Goal: Task Accomplishment & Management: Use online tool/utility

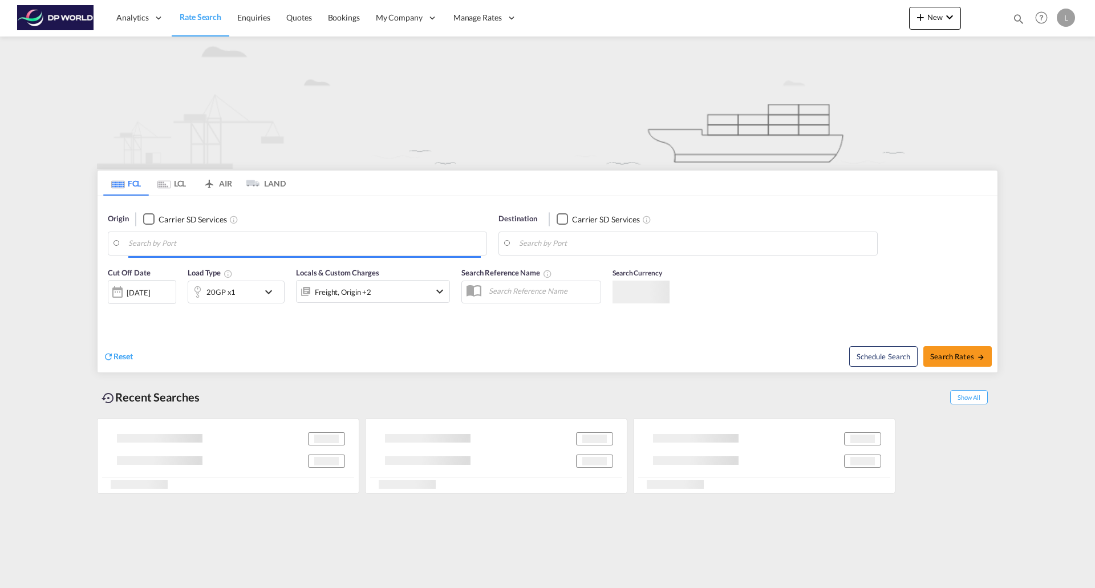
type input "[GEOGRAPHIC_DATA], [GEOGRAPHIC_DATA], USCMH"
type input "[GEOGRAPHIC_DATA], DEBRV"
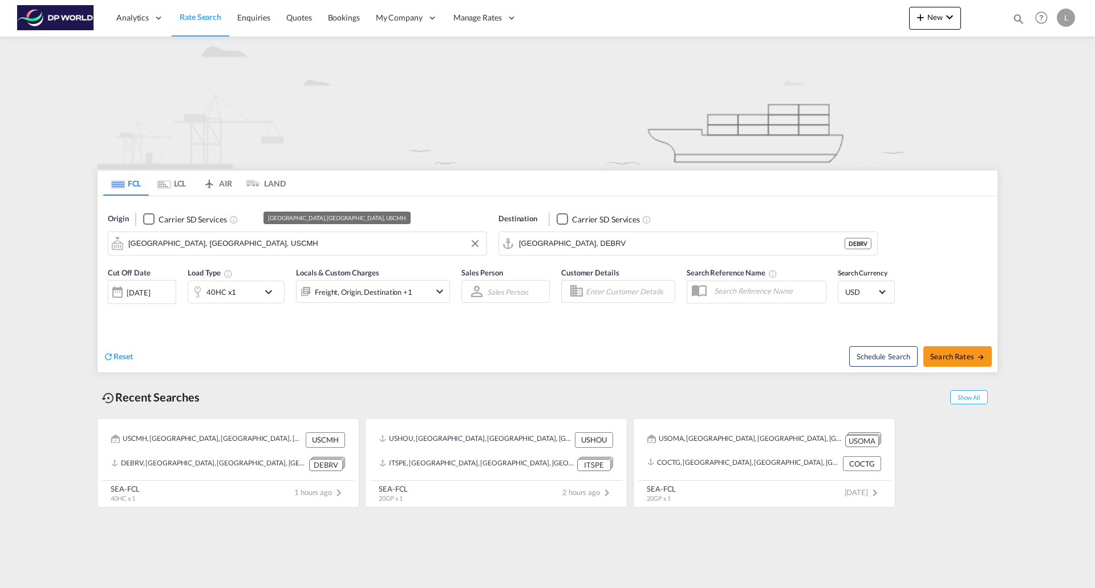
click at [218, 242] on input "[GEOGRAPHIC_DATA], [GEOGRAPHIC_DATA], USCMH" at bounding box center [304, 243] width 352 height 17
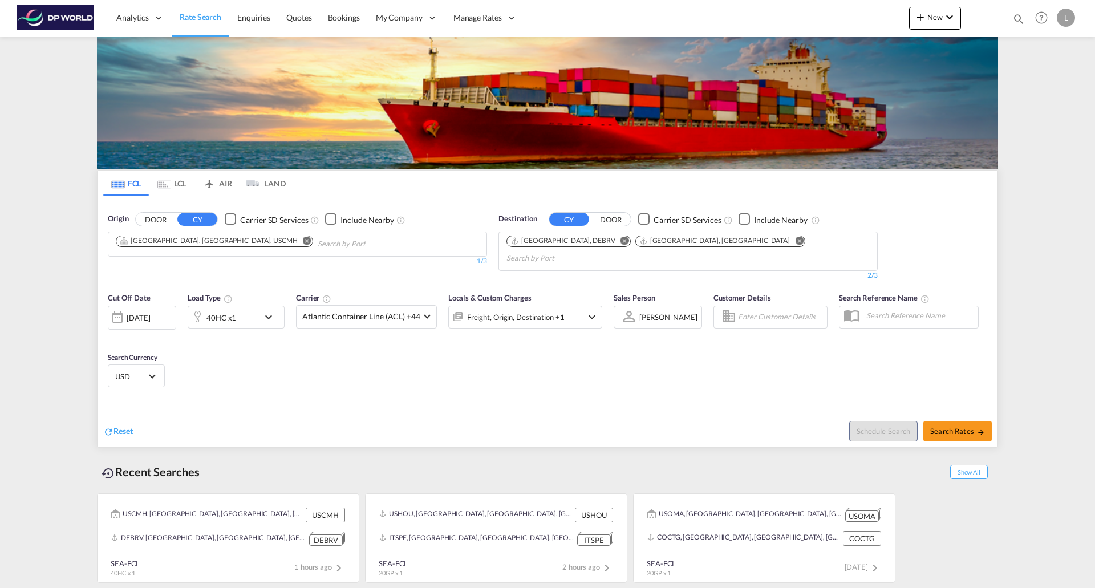
click at [303, 238] on md-icon "Remove" at bounding box center [307, 240] width 9 height 9
click at [620, 237] on md-icon "Remove" at bounding box center [624, 240] width 9 height 9
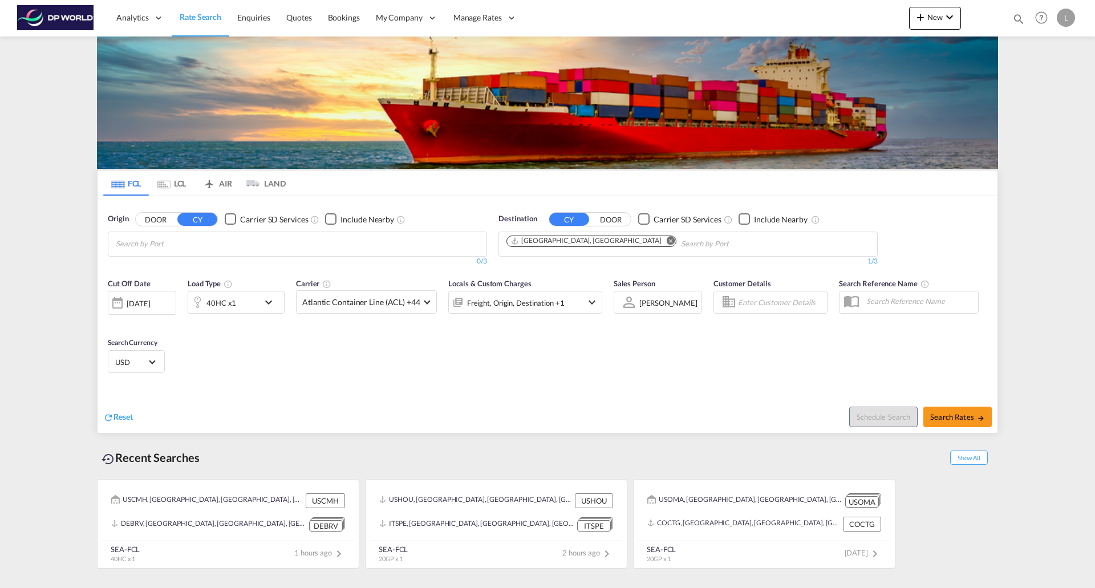
click at [667, 238] on md-icon "Remove" at bounding box center [671, 240] width 9 height 9
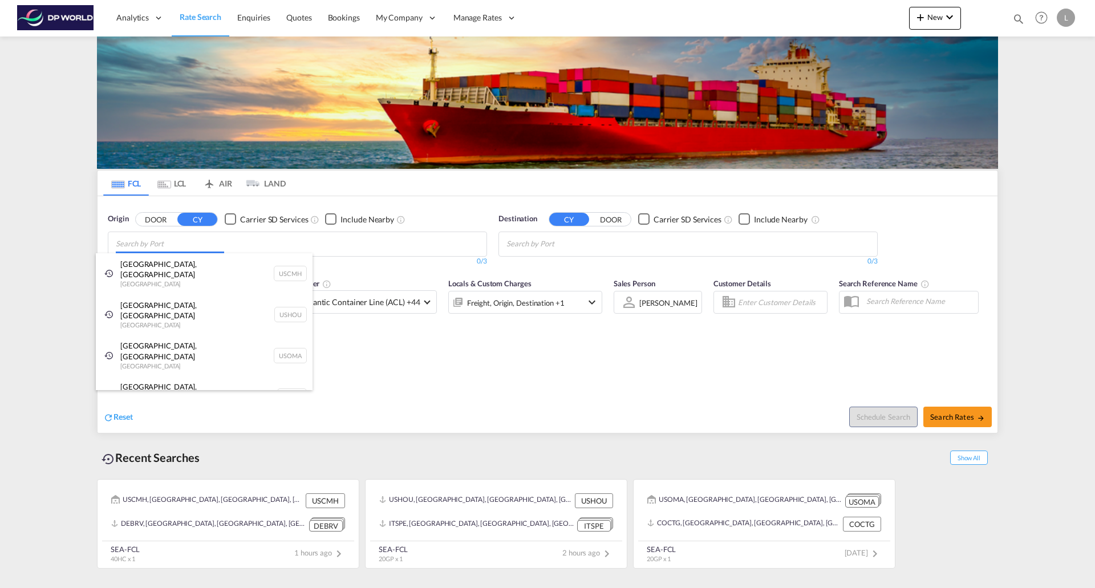
click at [219, 242] on body "Analytics Reports Dashboard Rate Search Enquiries Quotes Bookings" at bounding box center [547, 294] width 1095 height 588
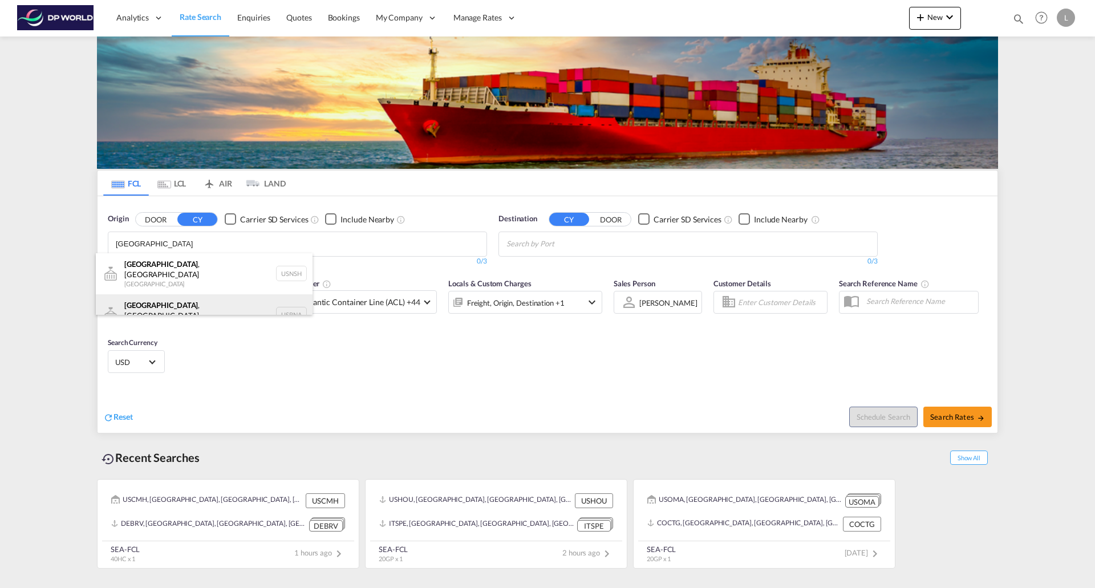
type input "[GEOGRAPHIC_DATA]"
click at [185, 297] on div "[GEOGRAPHIC_DATA] , [GEOGRAPHIC_DATA] [GEOGRAPHIC_DATA] USBNA" at bounding box center [204, 314] width 217 height 41
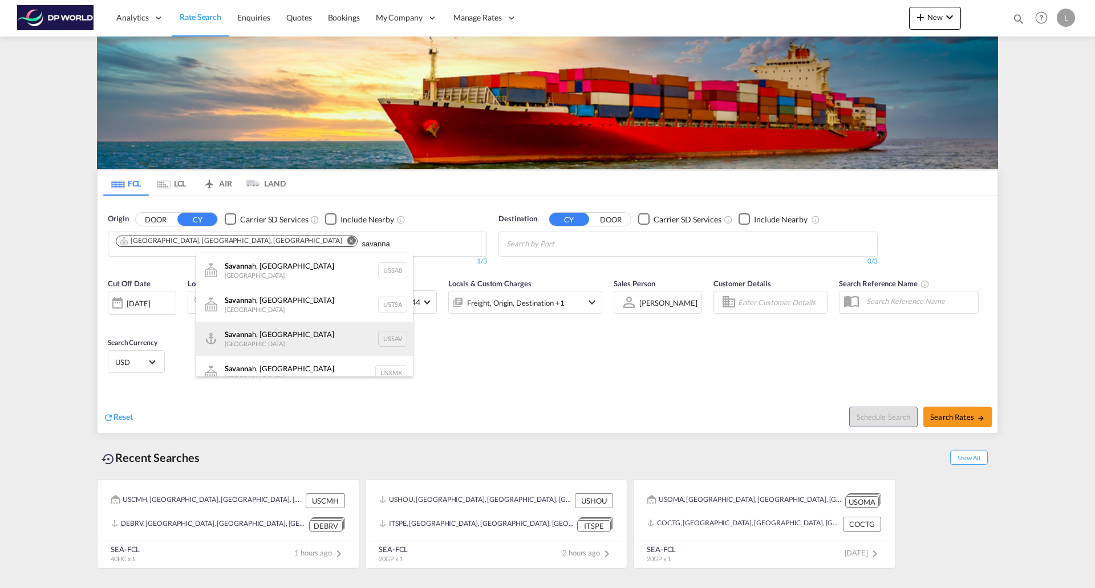
type input "savanna"
click at [257, 339] on div "Savanna h, GA United States USSAV" at bounding box center [304, 339] width 217 height 34
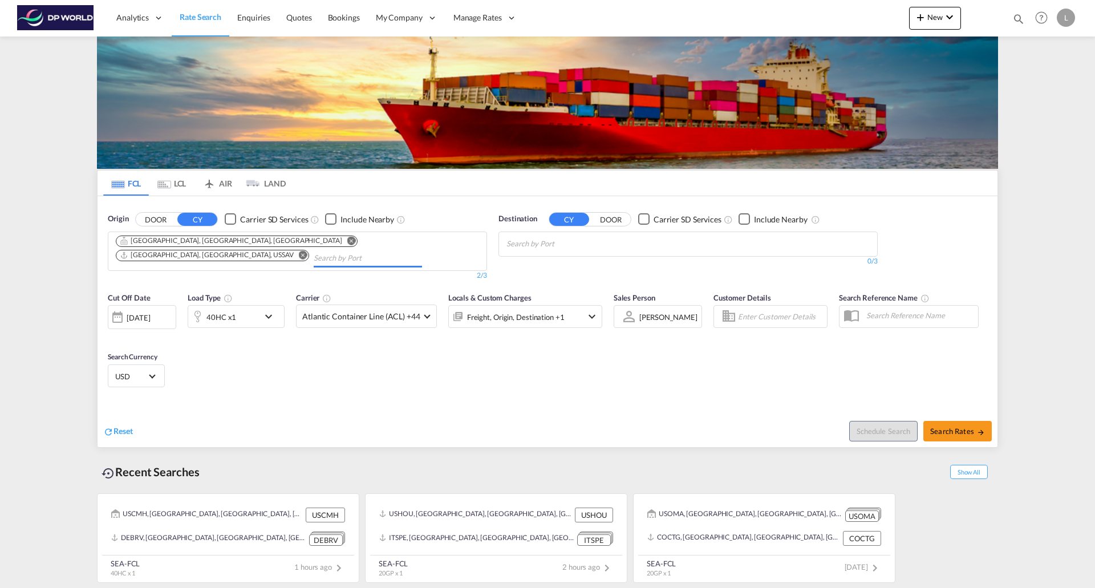
click at [539, 251] on body "Analytics Reports Dashboard Rate Search Enquiries Quotes Bookings" at bounding box center [547, 294] width 1095 height 588
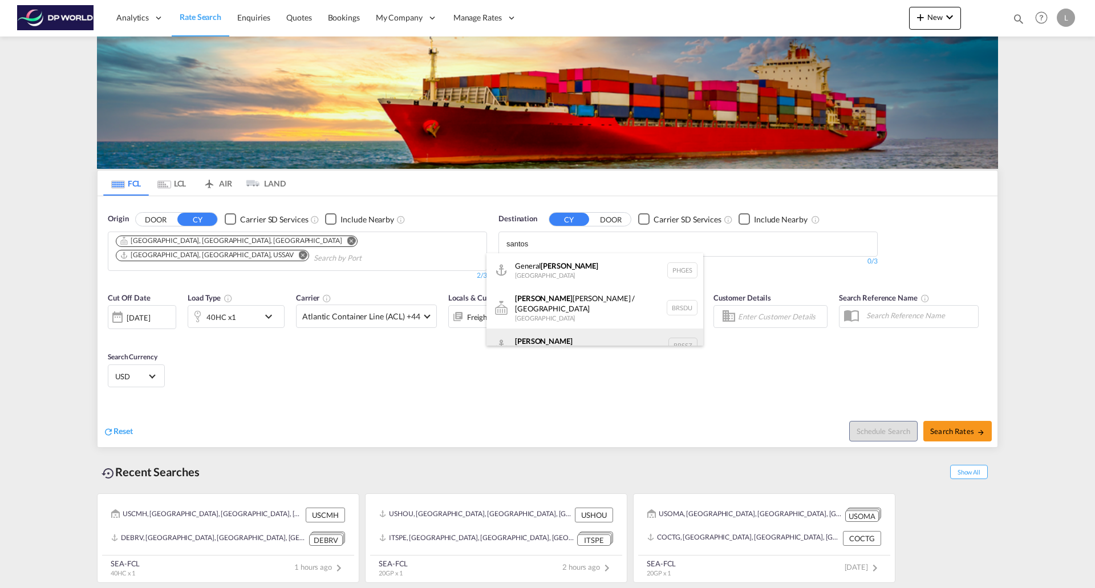
type input "santos"
click at [530, 333] on div "[PERSON_NAME] [GEOGRAPHIC_DATA] BRSSZ" at bounding box center [594, 345] width 217 height 34
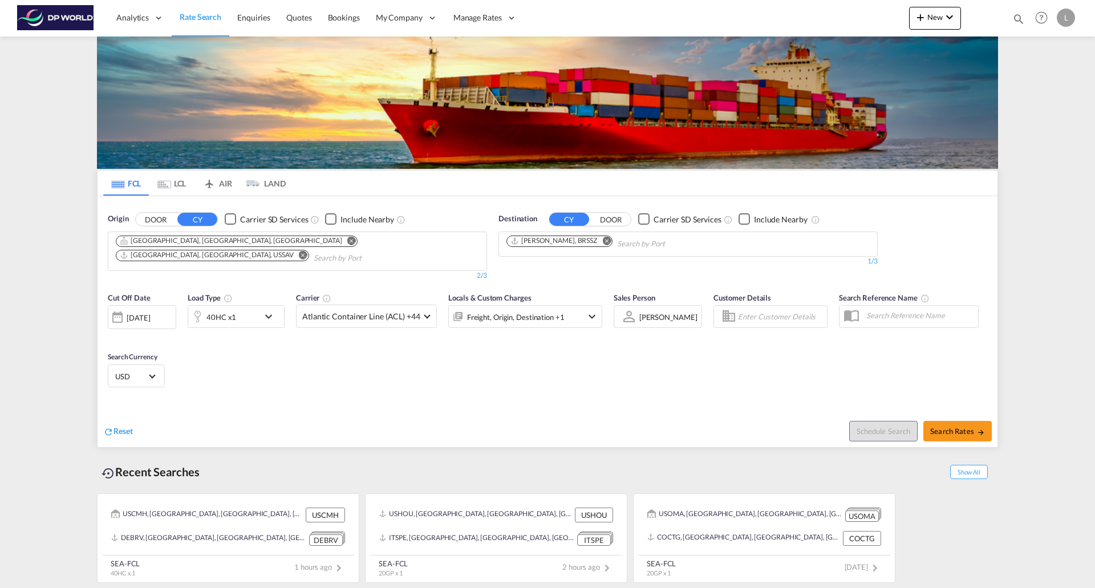
click at [150, 312] on div "[DATE]" at bounding box center [138, 317] width 23 height 10
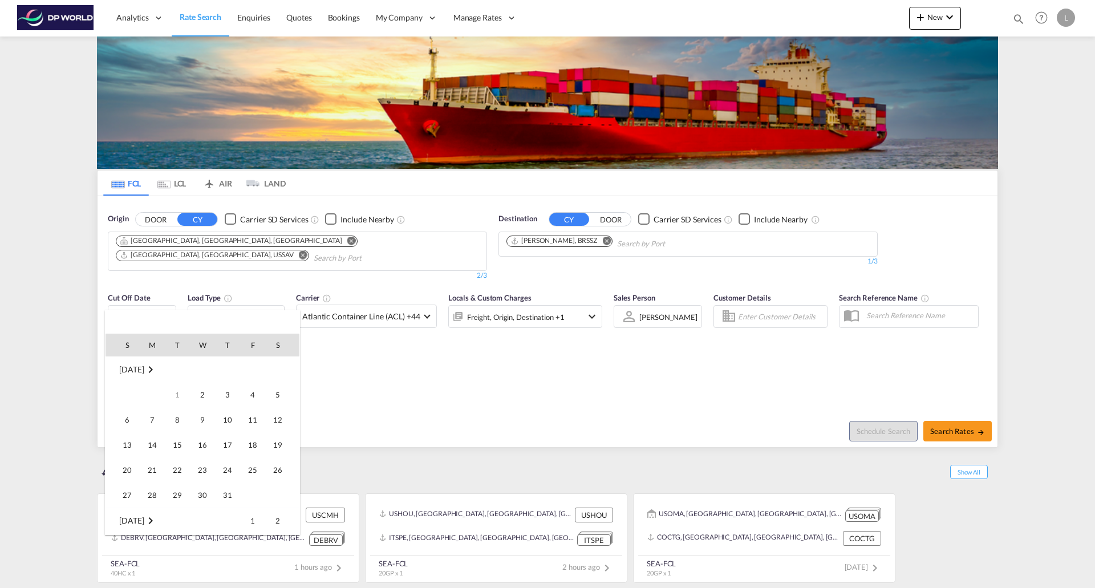
scroll to position [302, 0]
click at [200, 526] on span "1" at bounding box center [202, 520] width 23 height 23
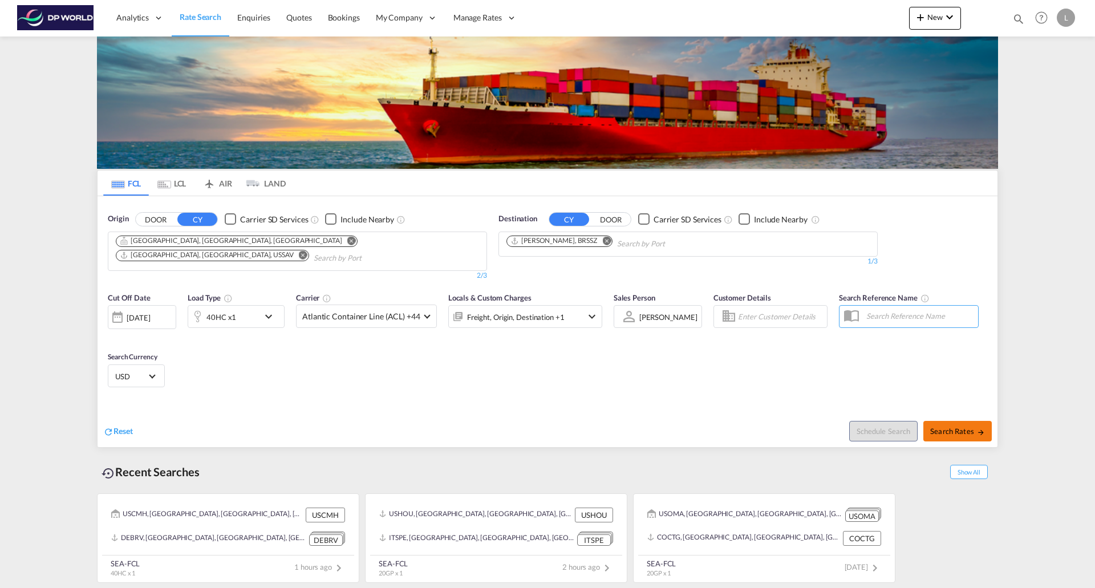
click at [961, 421] on button "Search Rates" at bounding box center [957, 431] width 68 height 21
type input "USBNA,USSAV to BRSSZ / [DATE]"
